Goal: Task Accomplishment & Management: Manage account settings

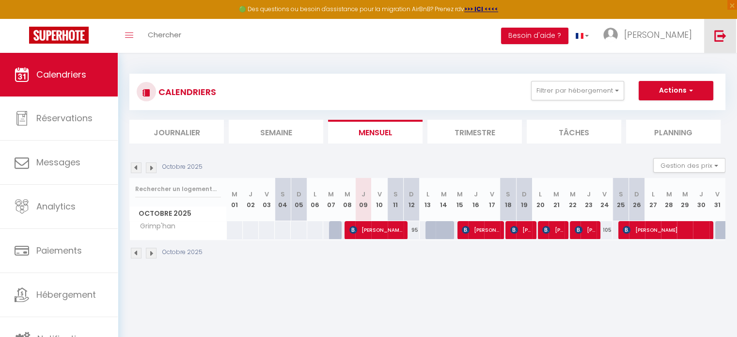
click at [713, 38] on link at bounding box center [720, 36] width 32 height 34
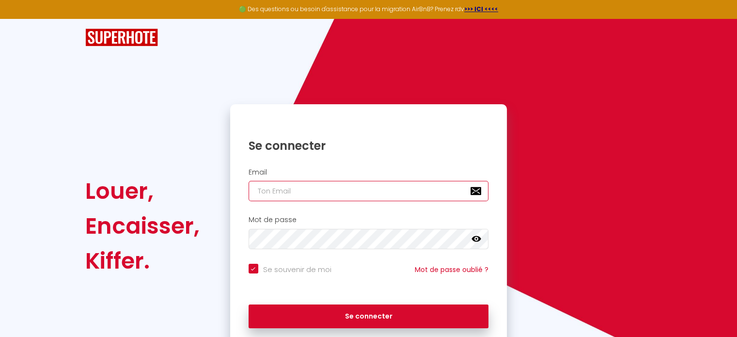
paste input "[EMAIL_ADDRESS][DOMAIN_NAME]"
type input "[EMAIL_ADDRESS][DOMAIN_NAME]"
checkbox input "true"
click at [383, 191] on input "[EMAIL_ADDRESS][DOMAIN_NAME]" at bounding box center [368, 191] width 240 height 20
type input "[EMAIL_ADDRESS][DOMAIN_NAME]"
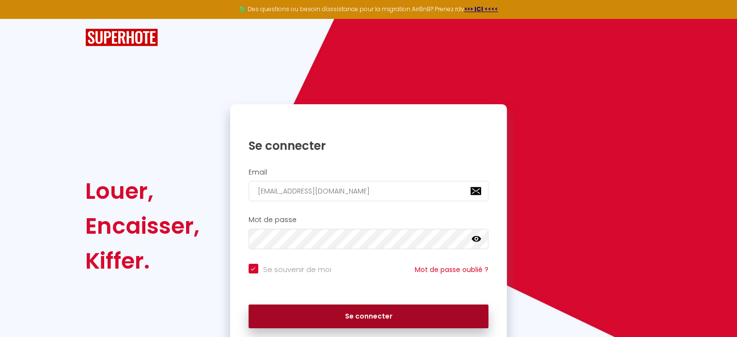
click at [349, 321] on button "Se connecter" at bounding box center [368, 316] width 240 height 24
checkbox input "true"
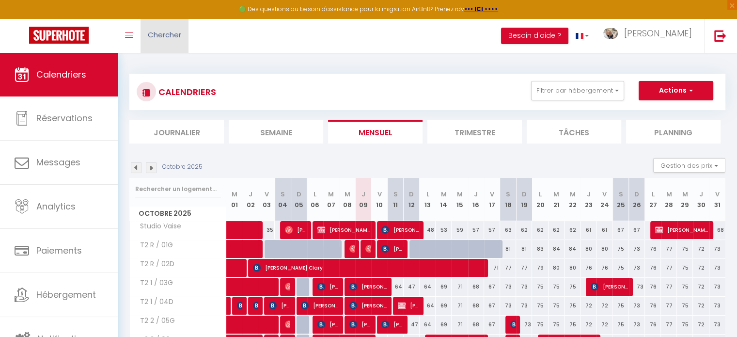
click at [178, 33] on span "Chercher" at bounding box center [164, 35] width 33 height 10
paste input "6204210"
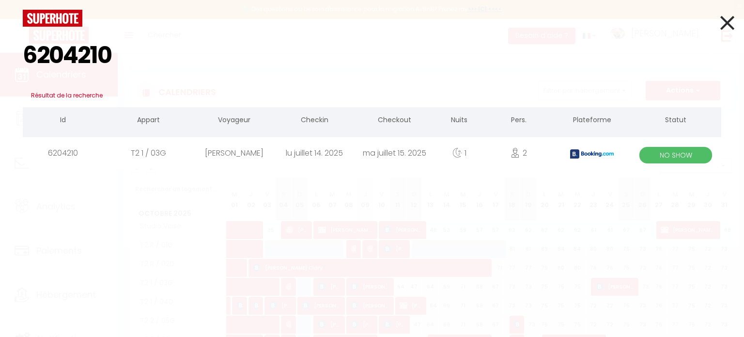
type input "6204210"
click at [358, 148] on div "ma juillet 15. 2025" at bounding box center [395, 152] width 80 height 31
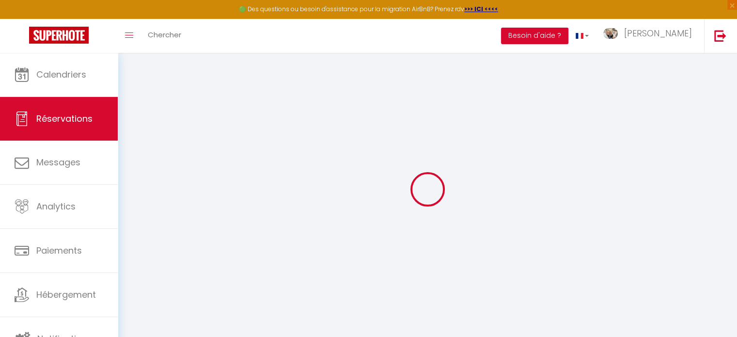
select select
checkbox input "false"
select select
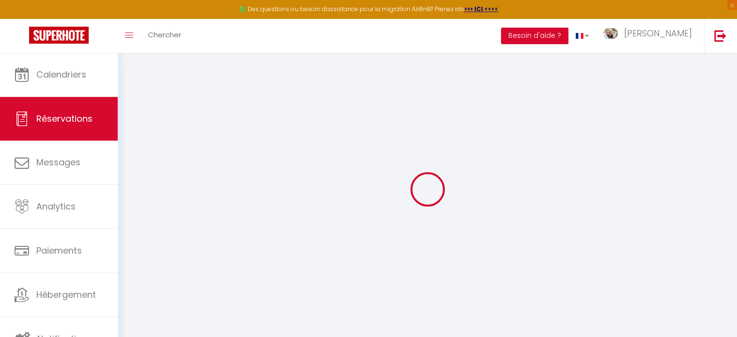
checkbox input "false"
type textarea "** THIS RESERVATION HAS BEEN PRE-PAID ** BOOKING NOTE : Payment charge is EUR 1…"
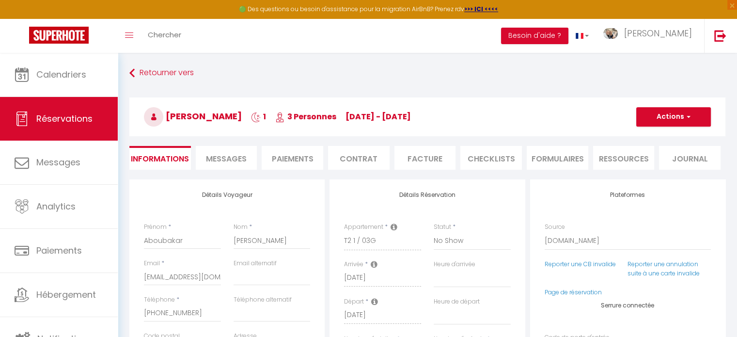
type input "35"
type input "2.16"
select select
checkbox input "false"
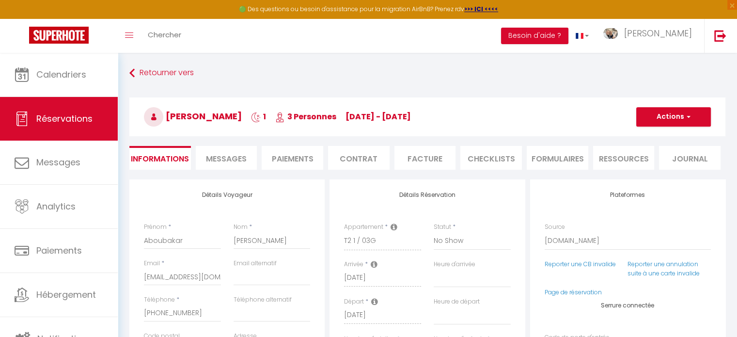
select select
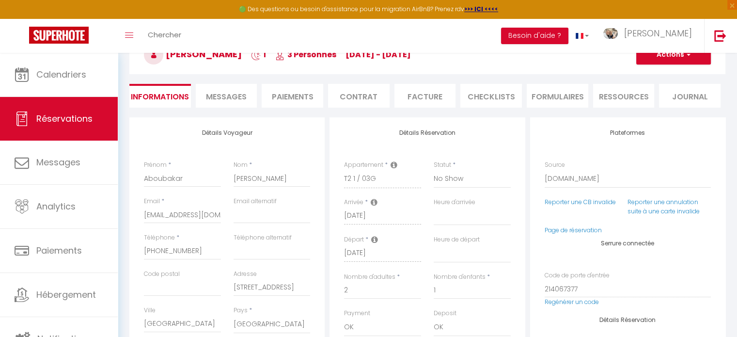
scroll to position [59, 0]
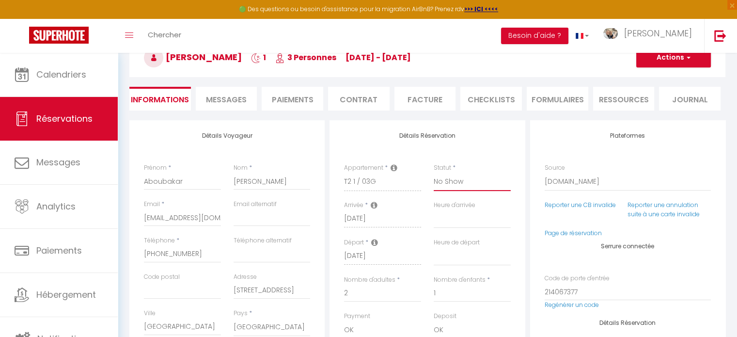
click at [475, 185] on select "Confirmé Non Confirmé Annulé Annulé par le voyageur No Show Request" at bounding box center [472, 181] width 77 height 18
select select "1"
click at [434, 172] on select "Confirmé Non Confirmé Annulé Annulé par le voyageur No Show Request" at bounding box center [472, 181] width 77 height 18
select select
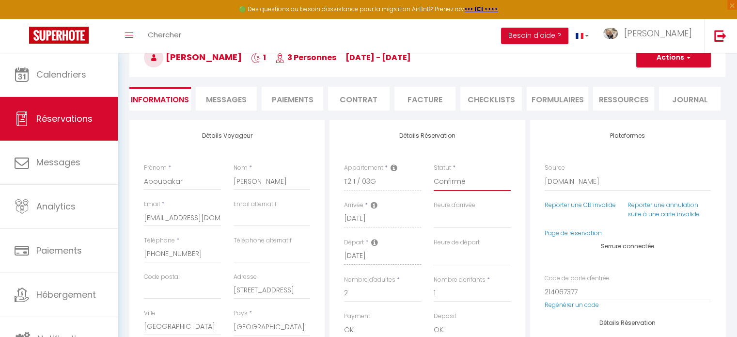
checkbox input "false"
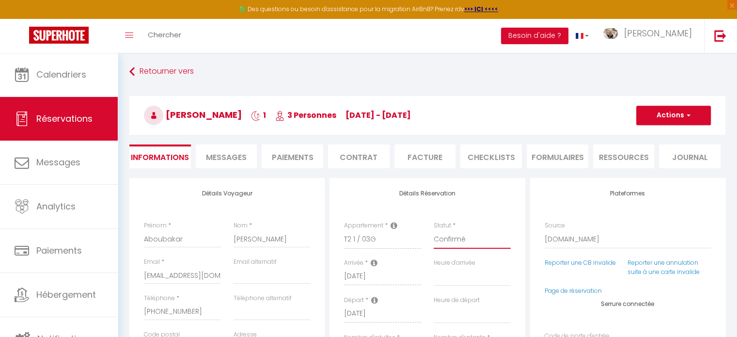
scroll to position [0, 0]
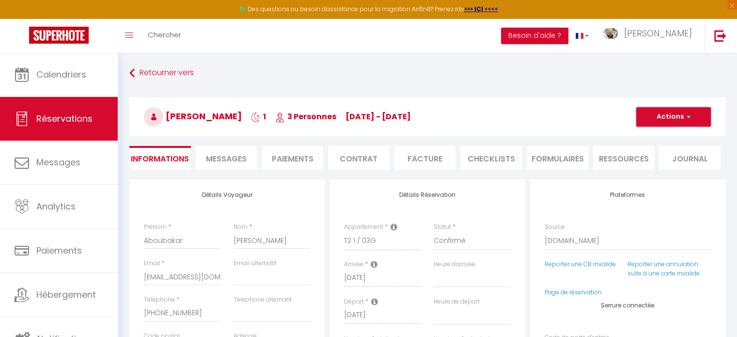
click at [686, 115] on span "button" at bounding box center [687, 116] width 6 height 9
click at [666, 133] on link "Enregistrer" at bounding box center [663, 138] width 77 height 13
select select
checkbox input "false"
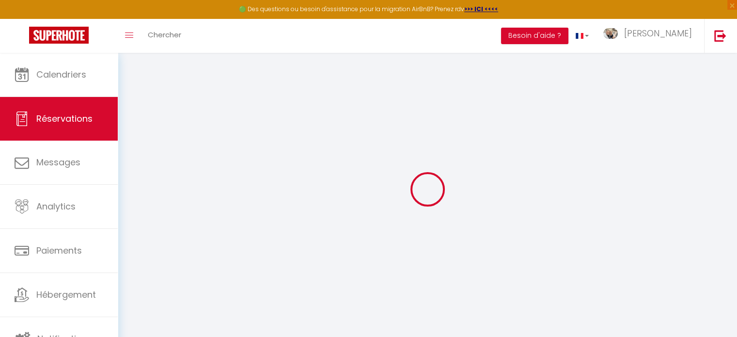
select select
checkbox input "false"
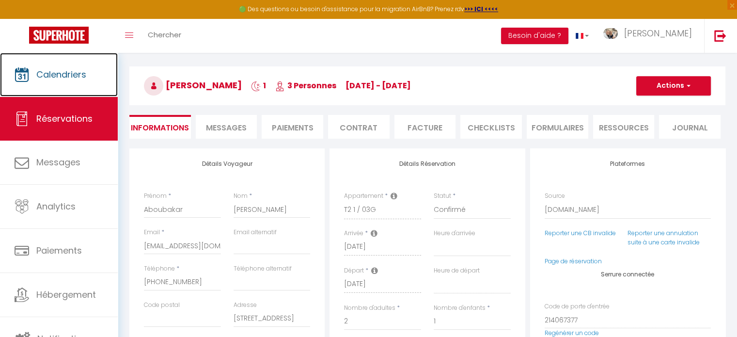
scroll to position [32, 0]
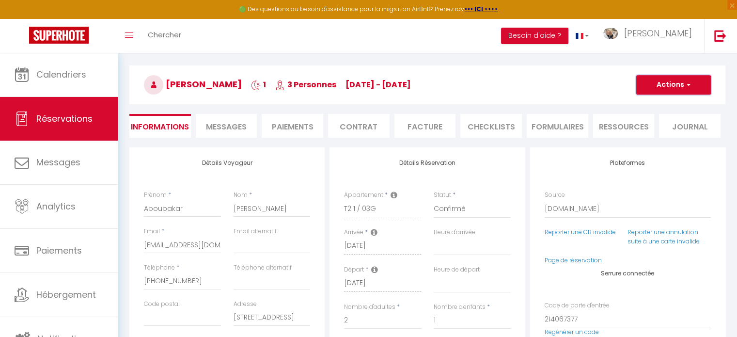
click at [654, 89] on button "Actions" at bounding box center [673, 84] width 75 height 19
click at [652, 104] on link "Enregistrer" at bounding box center [663, 106] width 77 height 13
select select
checkbox input "false"
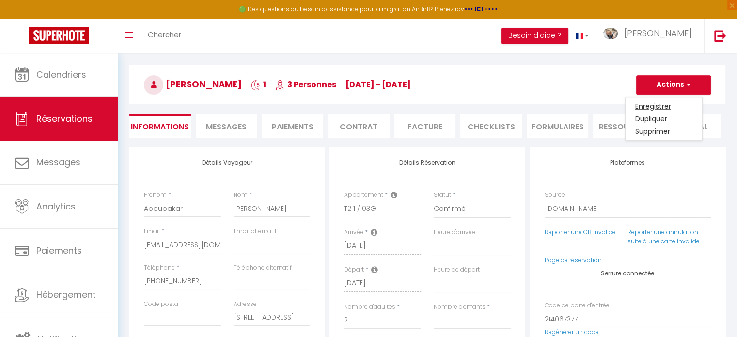
select select
checkbox input "false"
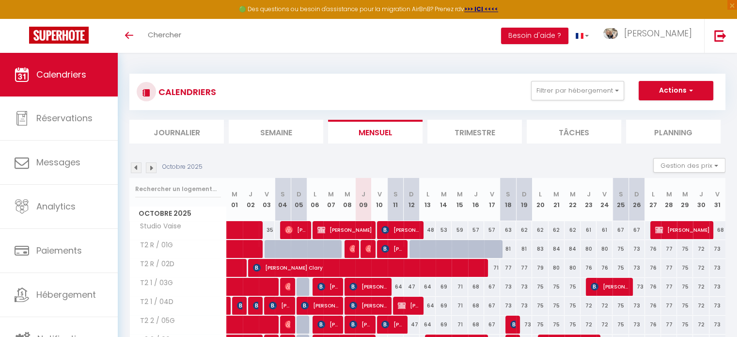
click at [138, 169] on img at bounding box center [136, 167] width 11 height 11
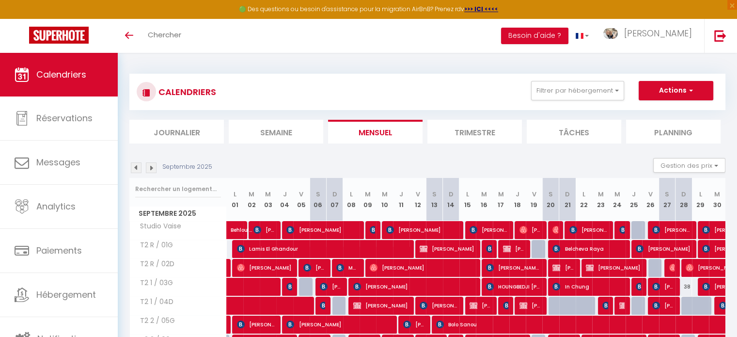
click at [138, 169] on img at bounding box center [136, 167] width 11 height 11
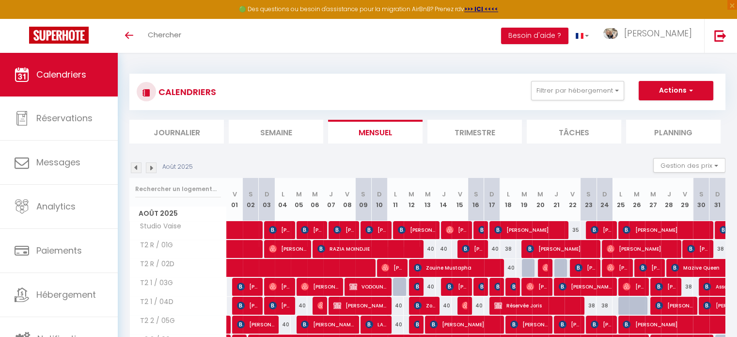
click at [138, 169] on img at bounding box center [136, 167] width 11 height 11
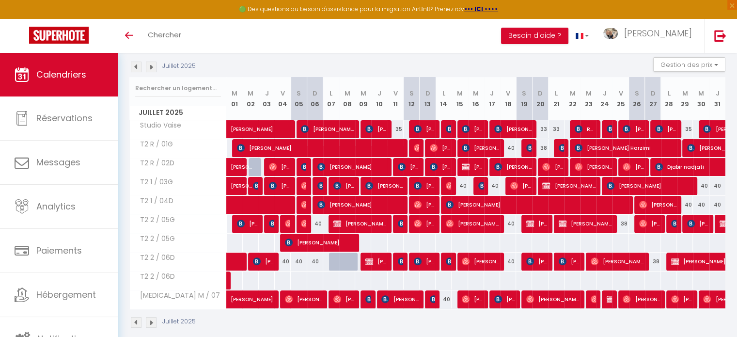
scroll to position [111, 0]
